Goal: Ask a question

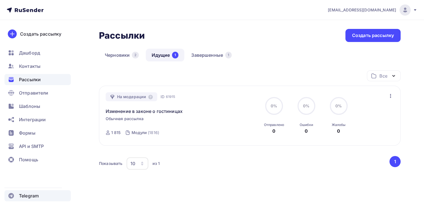
click at [26, 197] on span "Telegram" at bounding box center [29, 196] width 20 height 7
click at [36, 161] on span "Помощь" at bounding box center [28, 160] width 19 height 7
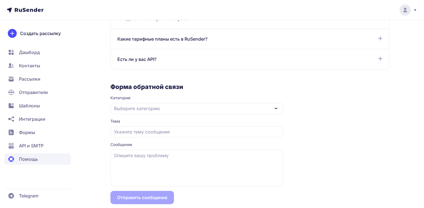
scroll to position [483, 0]
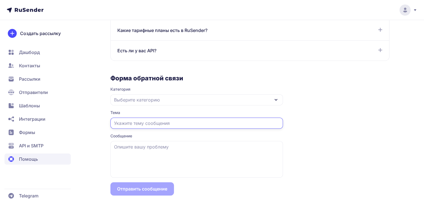
click at [167, 126] on input "text" at bounding box center [196, 123] width 172 height 11
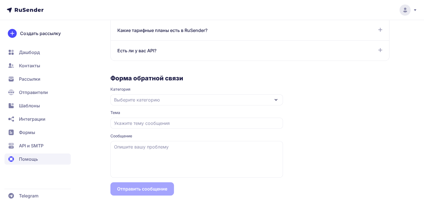
click at [163, 101] on div "Выберите категорию" at bounding box center [196, 99] width 172 height 11
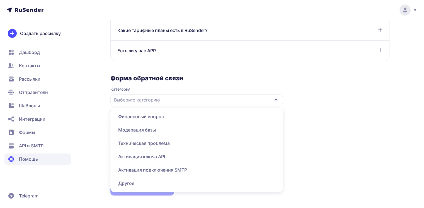
click at [149, 128] on span "Модерация базы" at bounding box center [197, 129] width 166 height 13
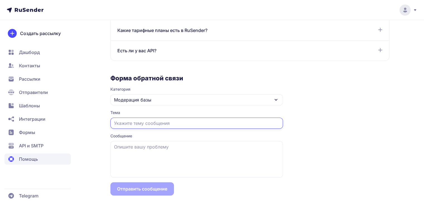
click at [145, 125] on input "text" at bounding box center [196, 123] width 172 height 11
type input "Не проходит модерацию."
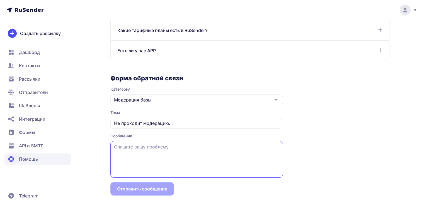
click at [166, 142] on textarea at bounding box center [196, 159] width 172 height 37
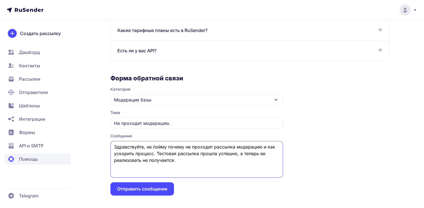
type textarea "Здравствуйте, не пойму почему не проходит рассылка модерацию и как ускорить про…"
click at [129, 187] on button "Отправить сообщение" at bounding box center [142, 188] width 64 height 13
